Goal: Register for event/course

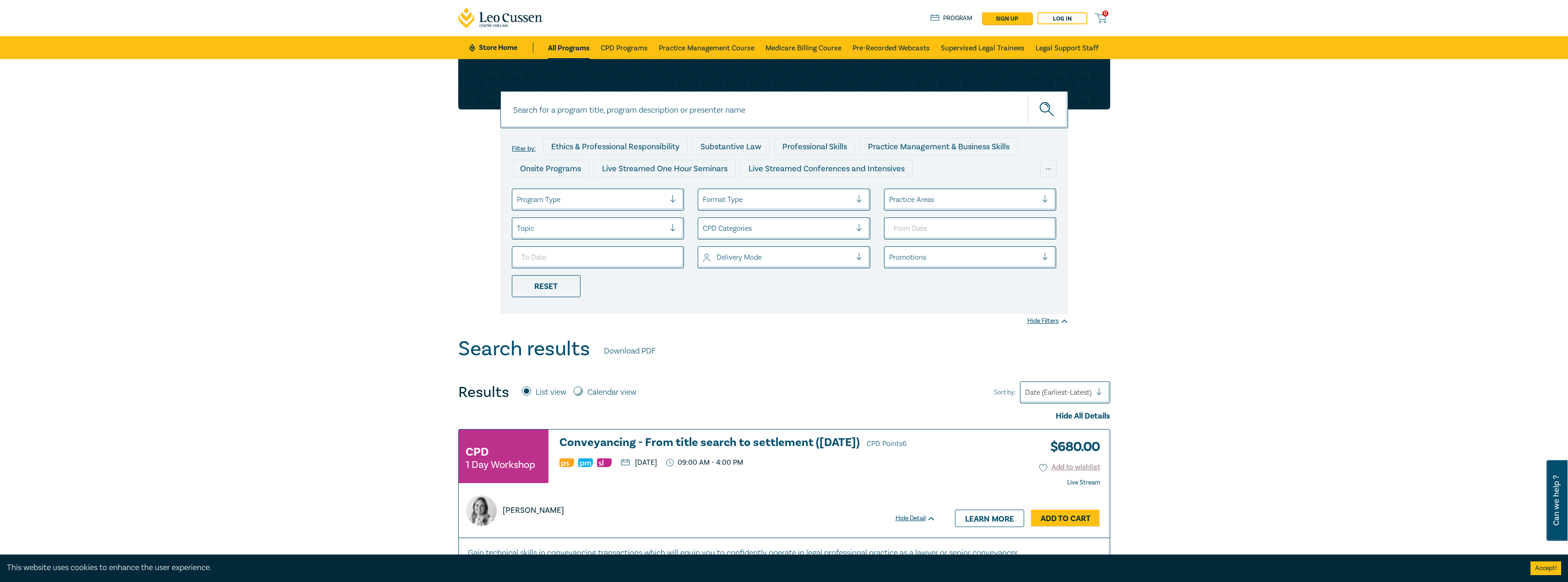
click at [624, 197] on div at bounding box center [591, 200] width 149 height 12
click at [622, 249] on div "Live Streamed Conferences and Intensives" at bounding box center [598, 245] width 173 height 19
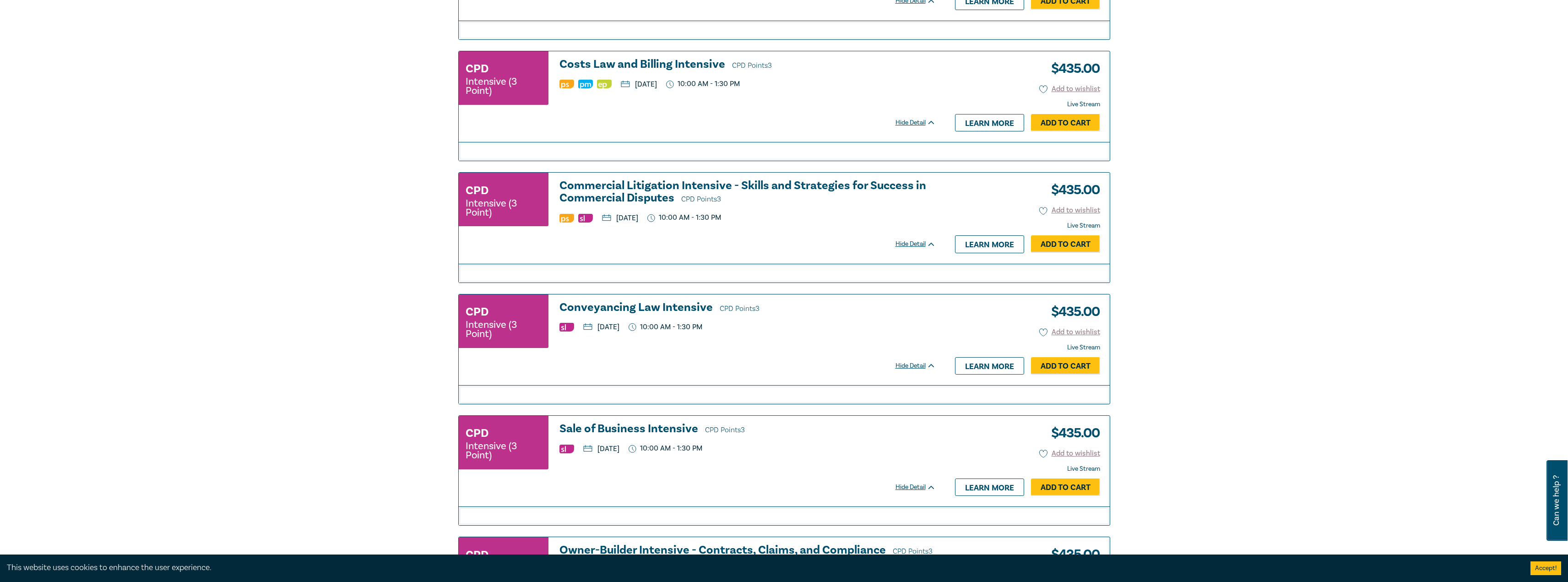
scroll to position [870, 0]
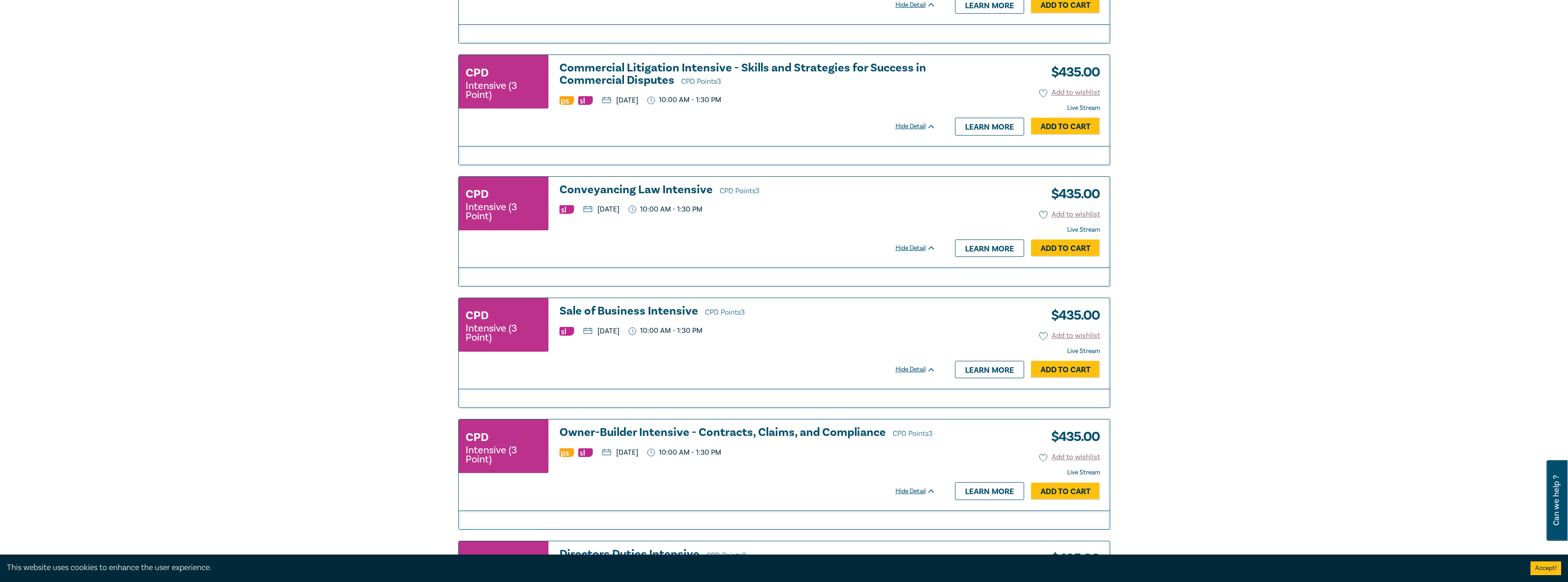
click at [642, 88] on h3 "Commercial Litigation Intensive - Skills and Strategies for Success in Commerci…" at bounding box center [747, 75] width 376 height 26
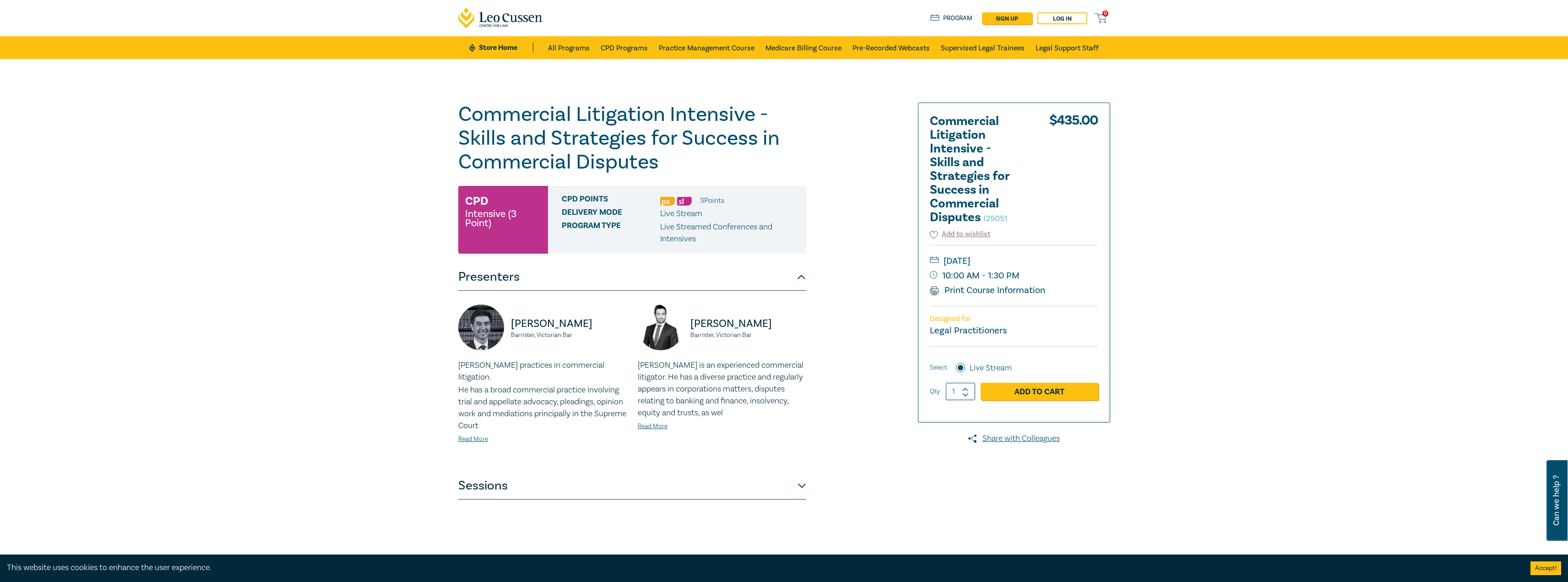
click at [772, 479] on button "Sessions" at bounding box center [632, 485] width 348 height 27
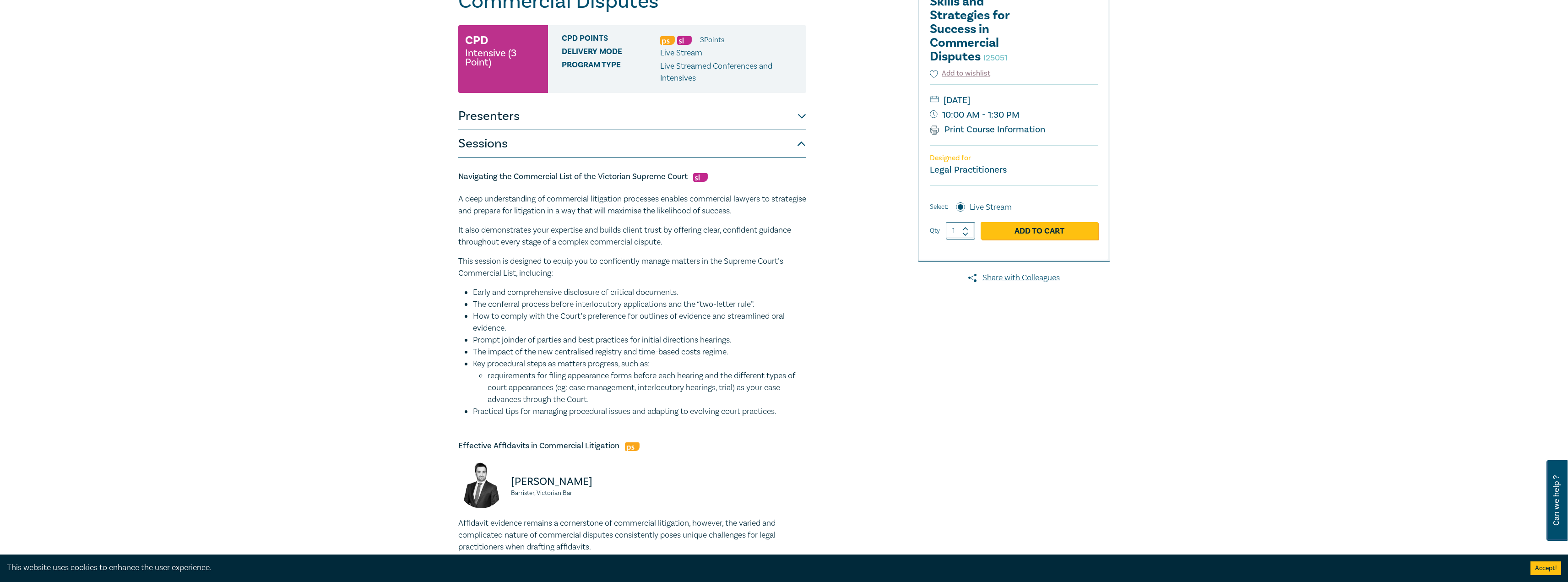
scroll to position [183, 0]
